Goal: Task Accomplishment & Management: Manage account settings

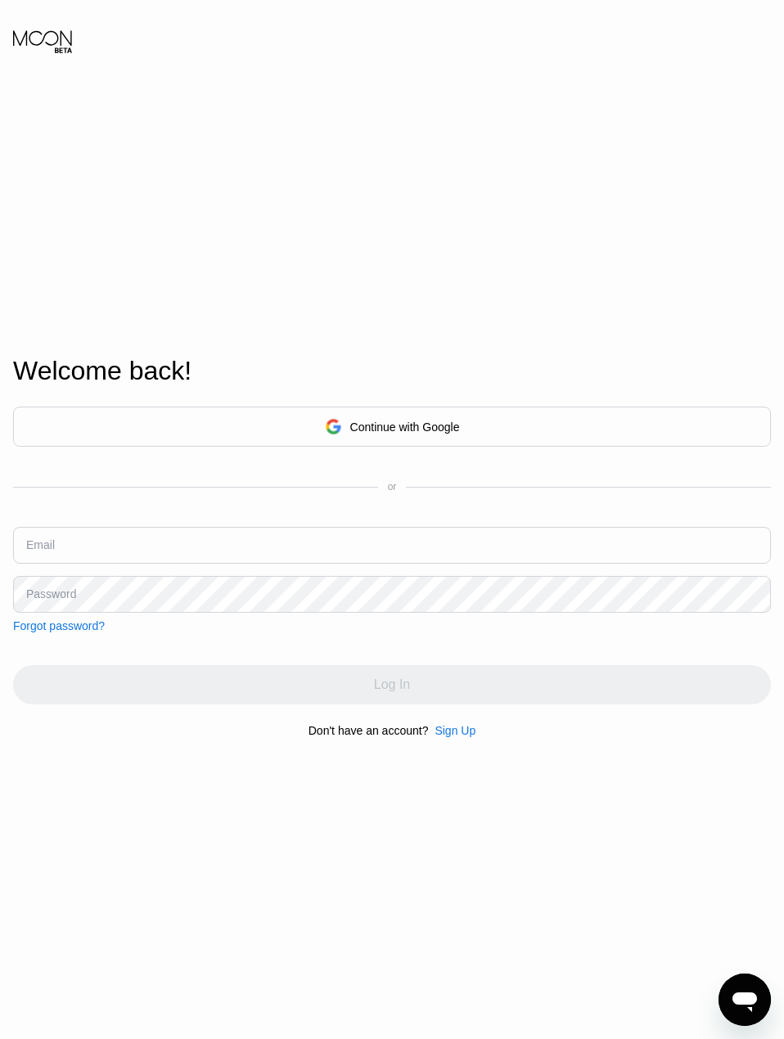
type input "[EMAIL_ADDRESS][DOMAIN_NAME]"
click at [313, 543] on input "sokot_afm@yahoo.com" at bounding box center [392, 545] width 758 height 37
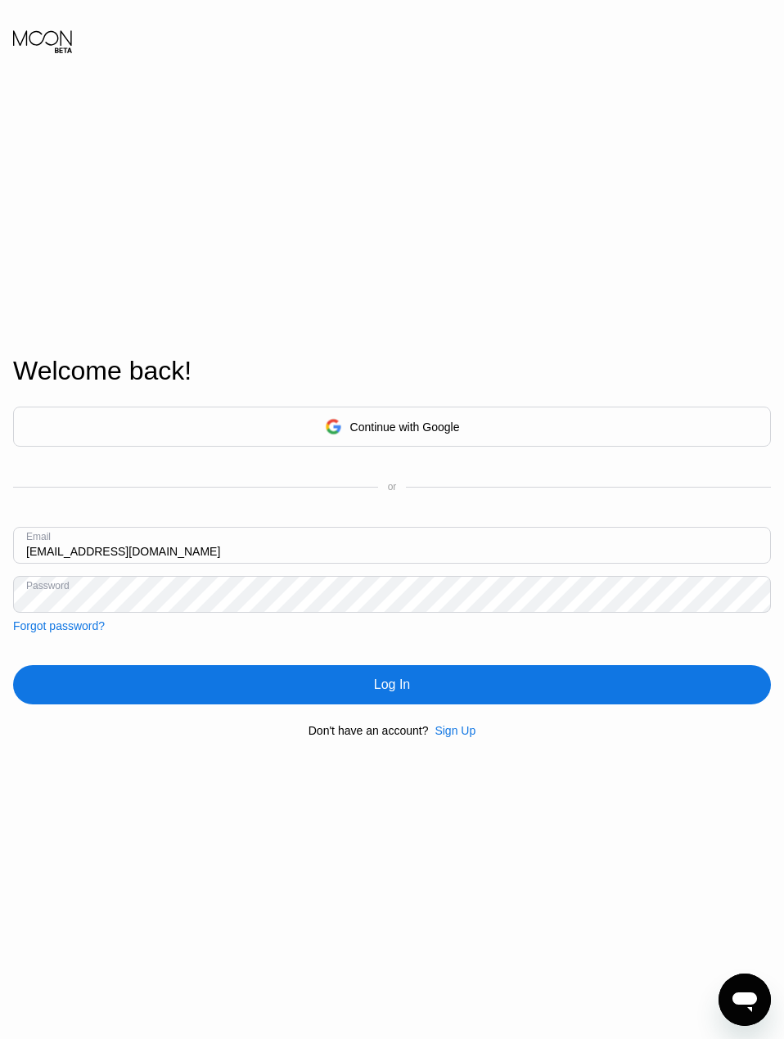
click at [405, 700] on div "Log In" at bounding box center [392, 684] width 758 height 39
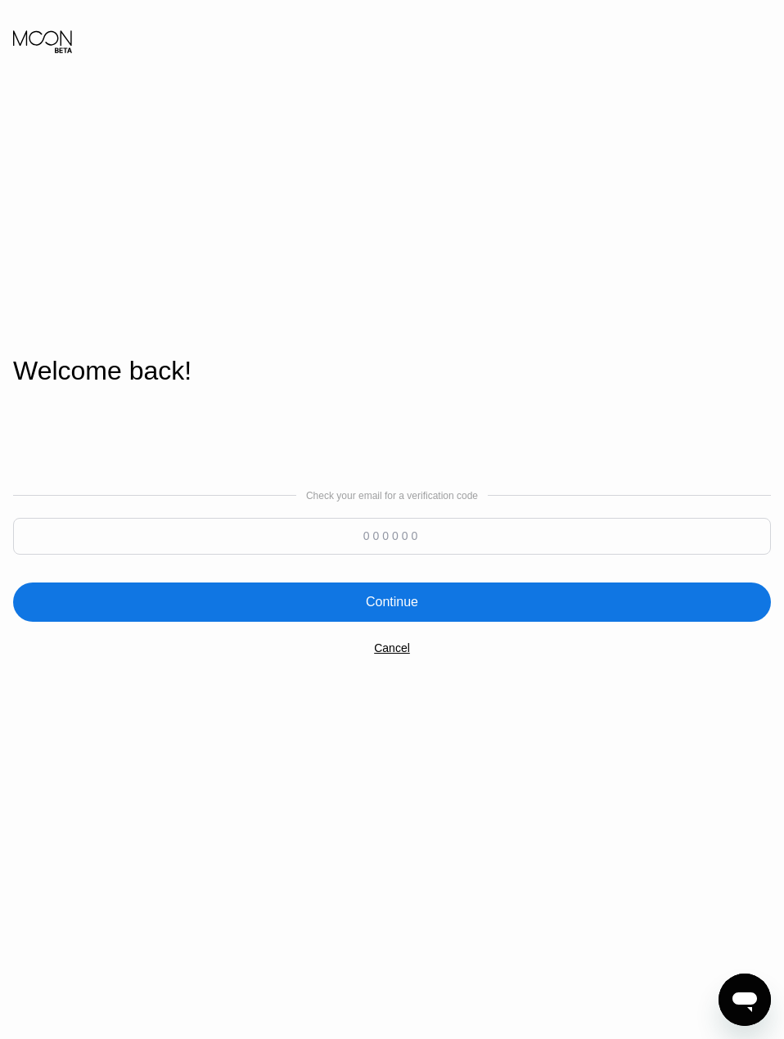
click at [393, 539] on input at bounding box center [392, 536] width 758 height 37
click at [390, 649] on div "Cancel" at bounding box center [392, 648] width 36 height 13
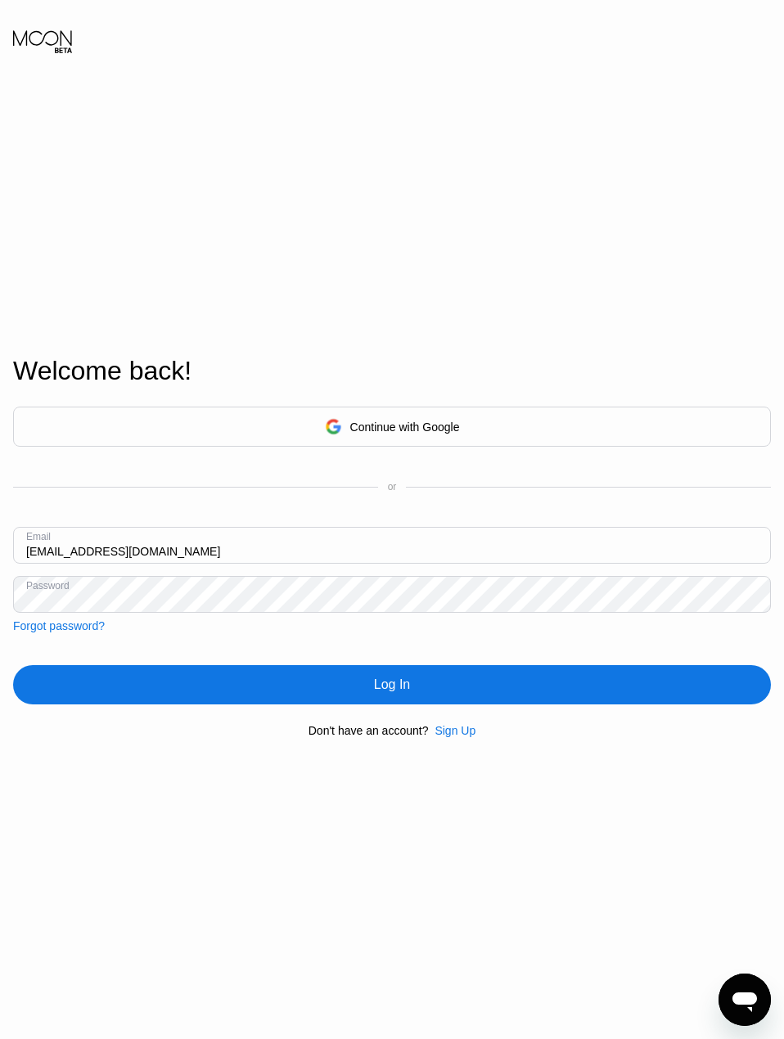
click at [308, 413] on div "Continue with Google" at bounding box center [392, 427] width 758 height 40
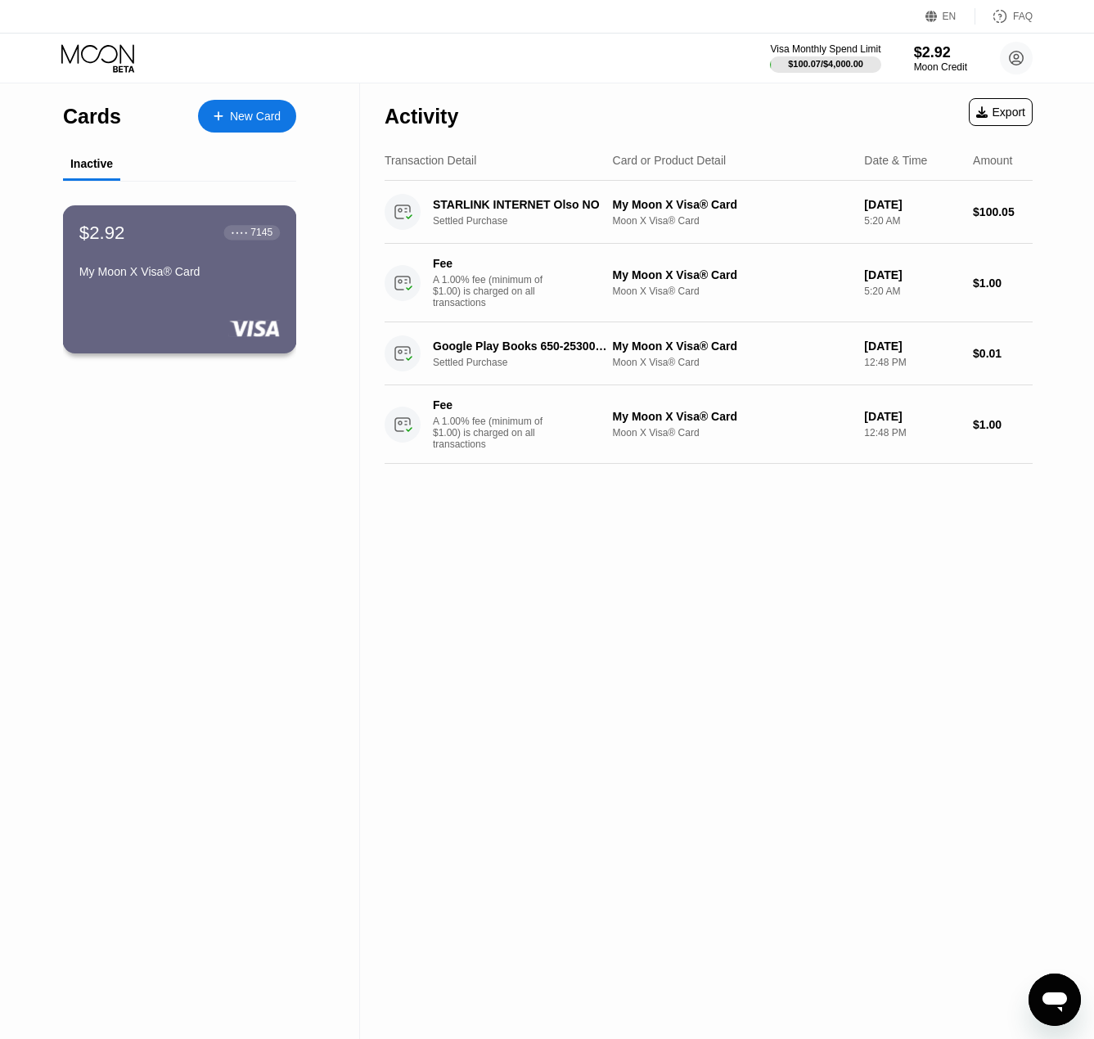
click at [200, 305] on div "$2.92 ● ● ● ● 7145 My Moon X Visa® Card" at bounding box center [180, 279] width 234 height 148
